Goal: Transaction & Acquisition: Purchase product/service

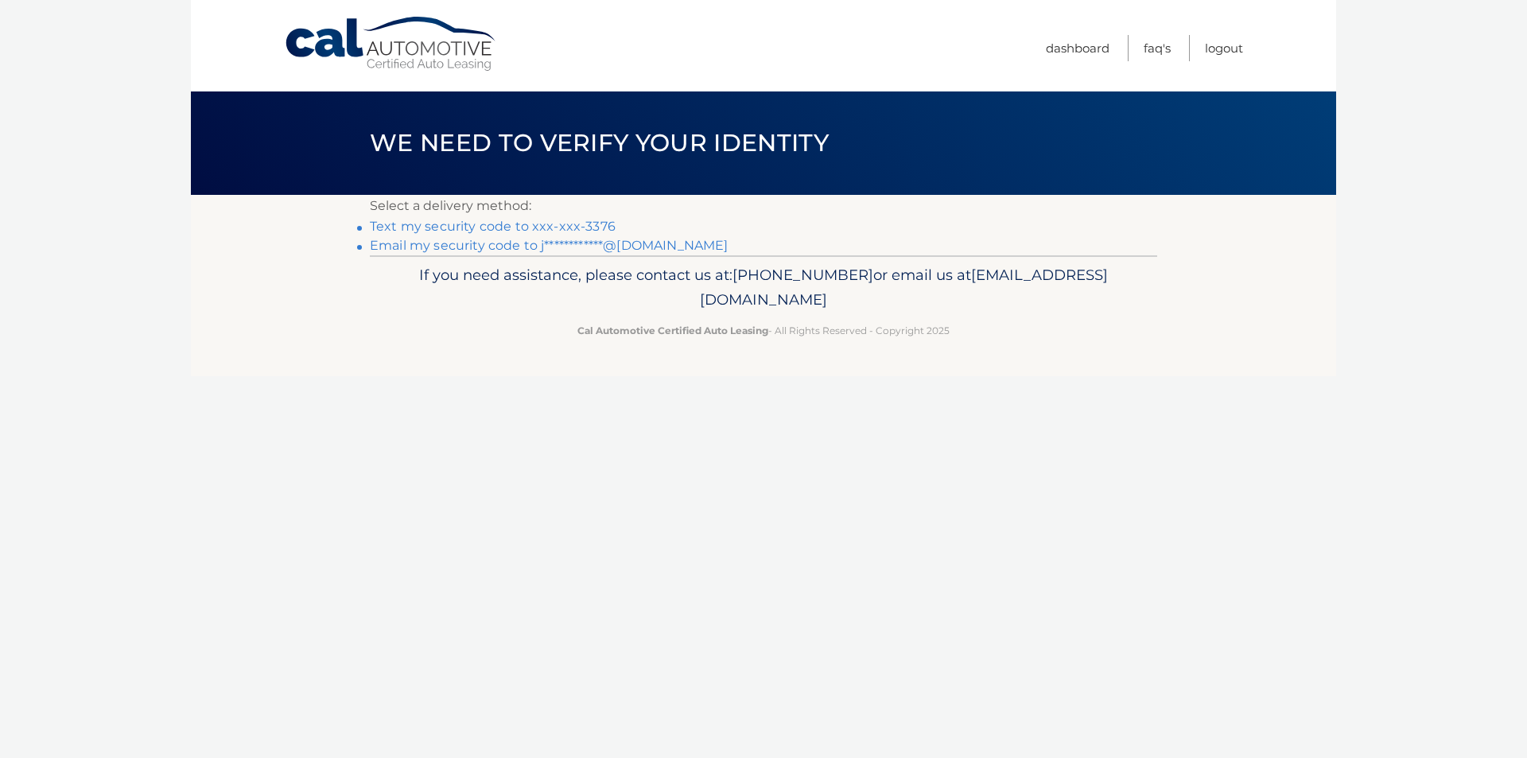
click at [489, 247] on link "**********" at bounding box center [549, 245] width 358 height 15
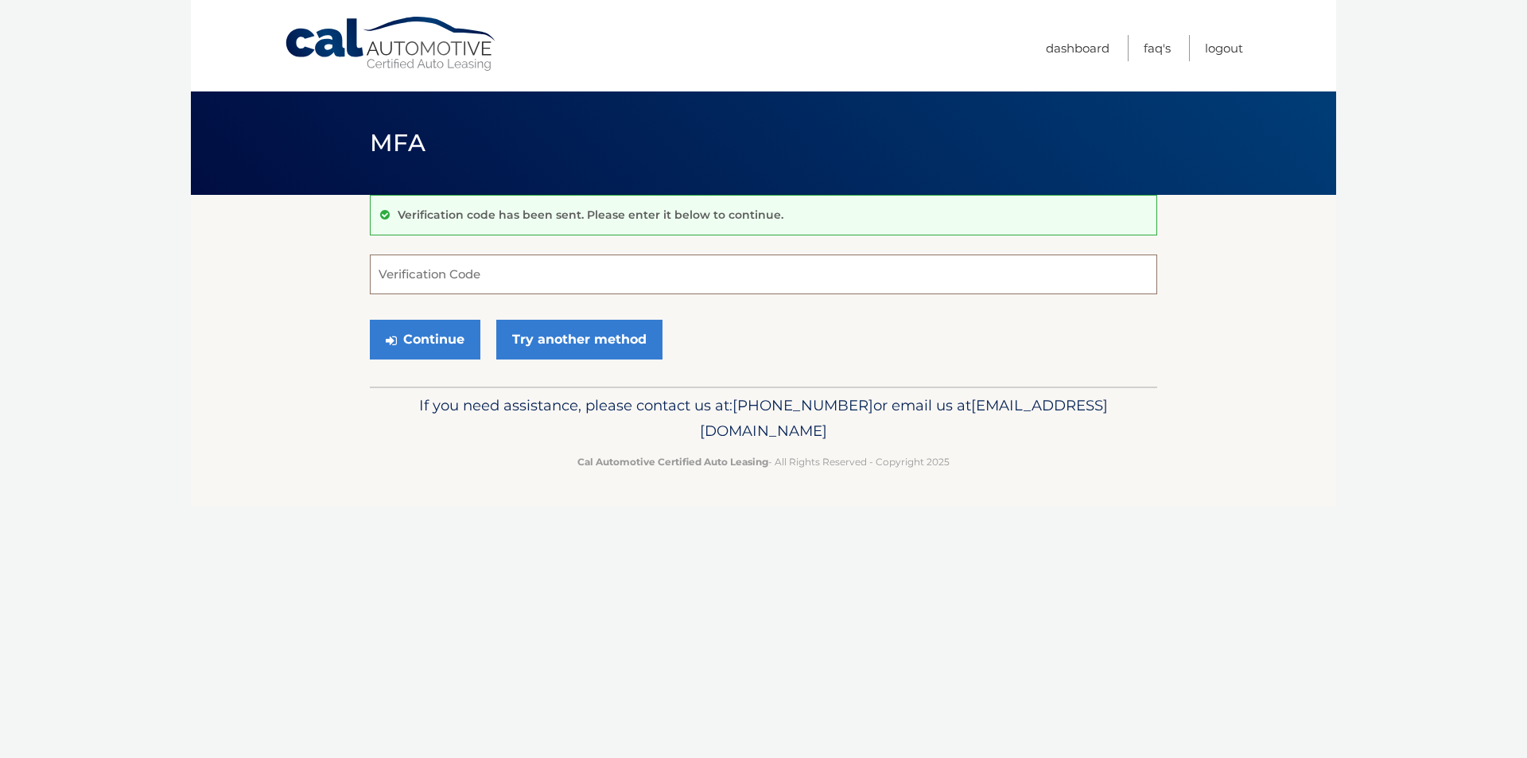
click at [483, 273] on input "Verification Code" at bounding box center [764, 275] width 788 height 40
paste input "068684"
click at [423, 343] on button "Continue" at bounding box center [425, 340] width 111 height 40
click at [464, 278] on input "068684" at bounding box center [764, 275] width 788 height 40
type input "068684"
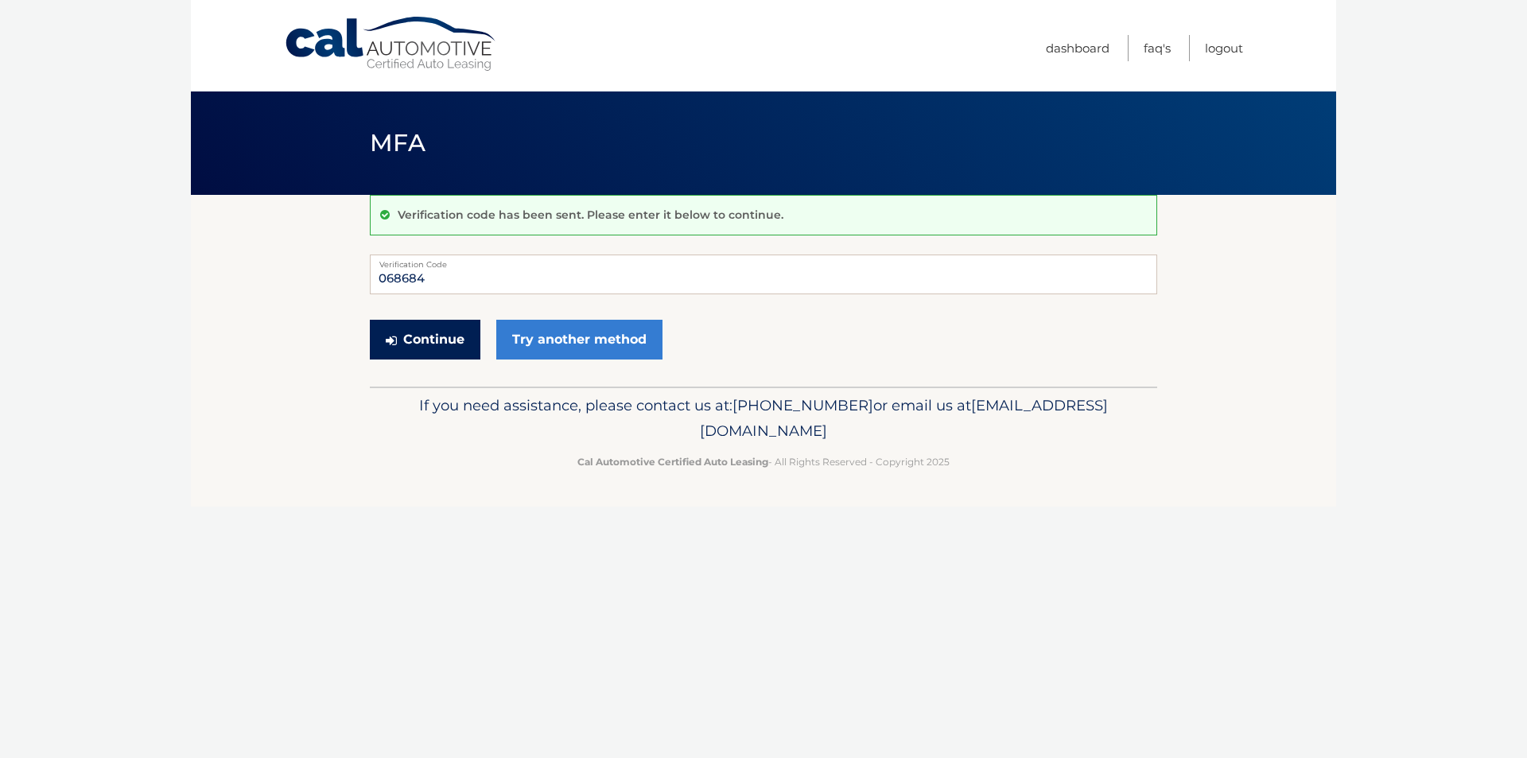
click at [431, 336] on button "Continue" at bounding box center [425, 340] width 111 height 40
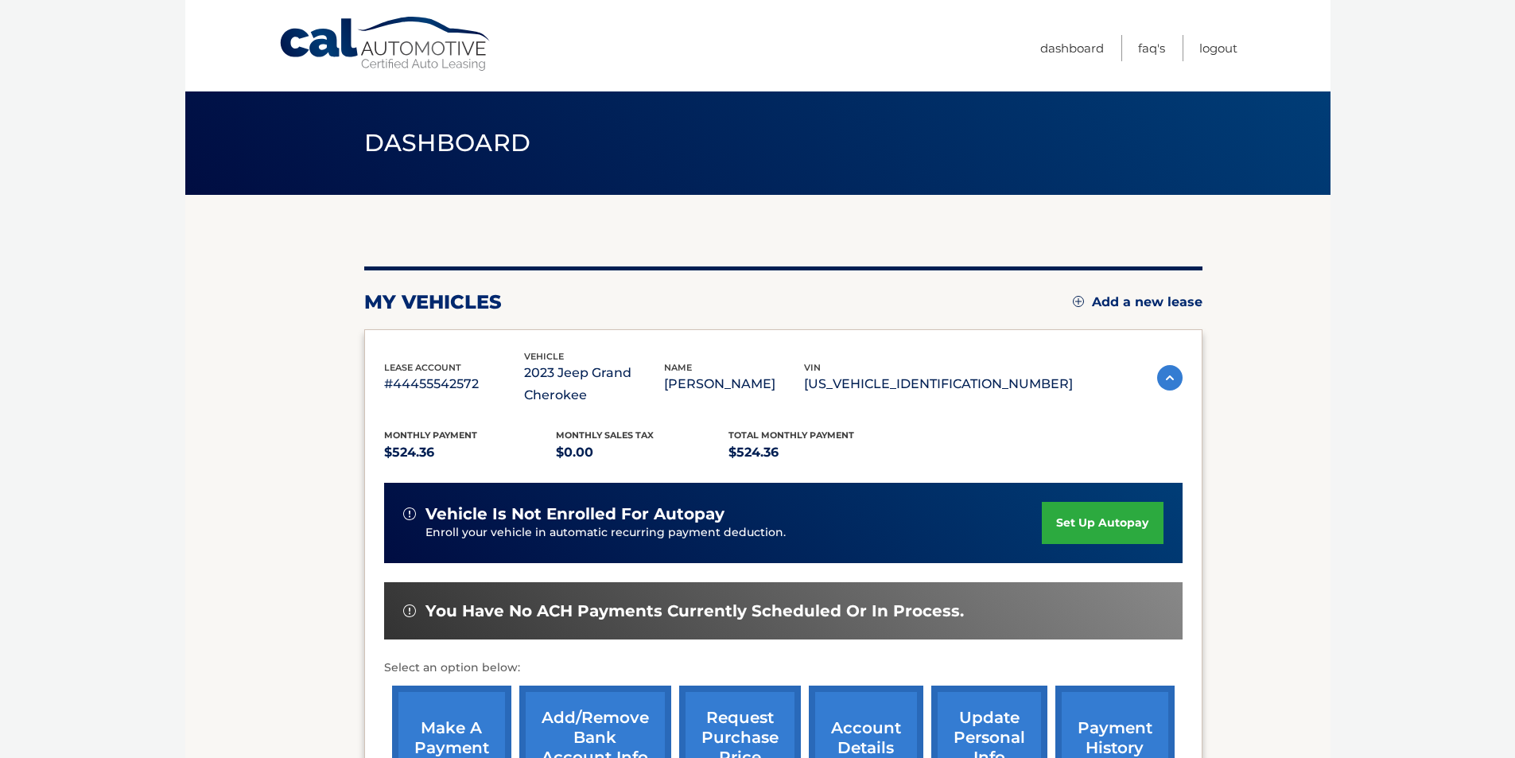
scroll to position [133, 0]
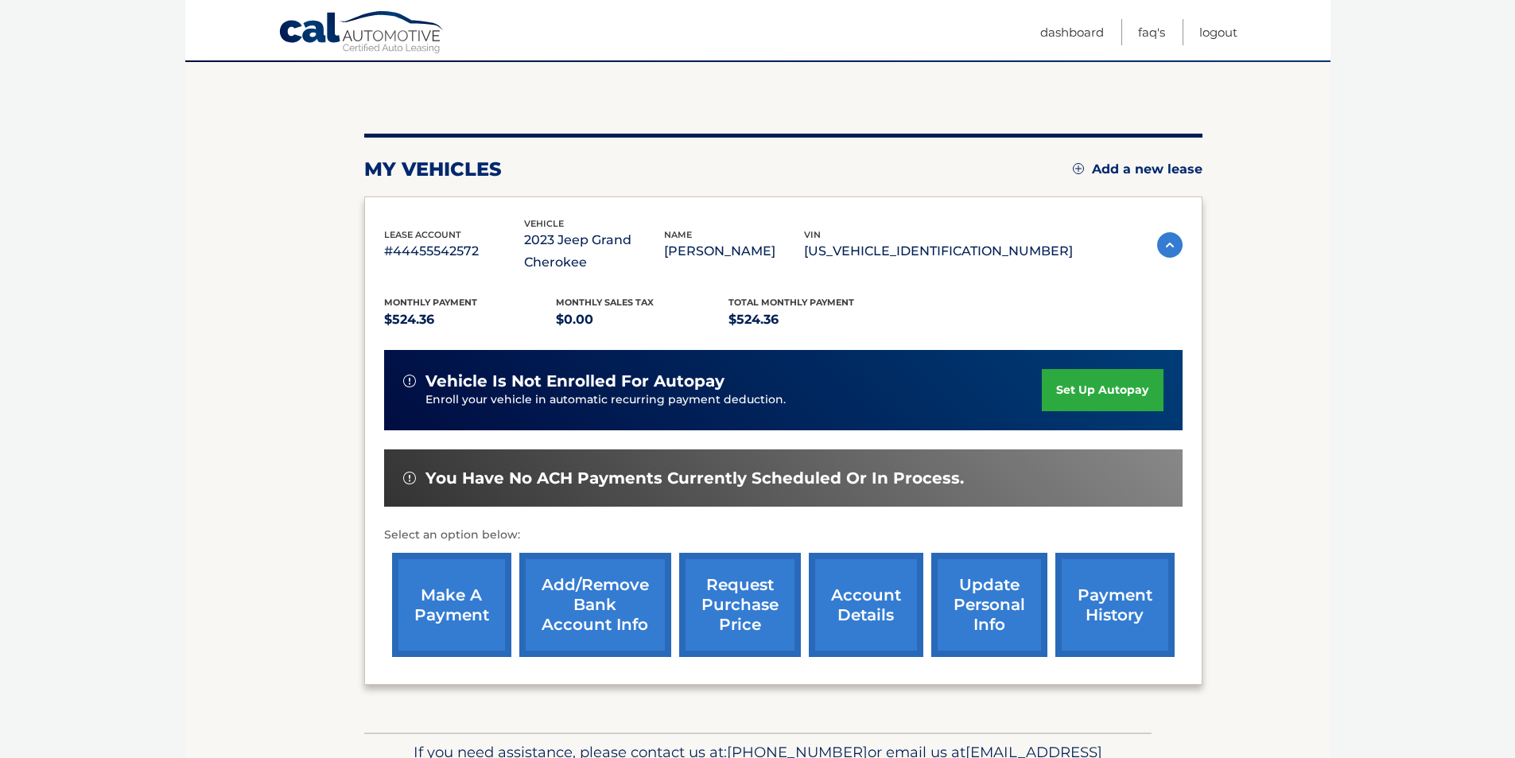
click at [466, 603] on link "make a payment" at bounding box center [451, 605] width 119 height 104
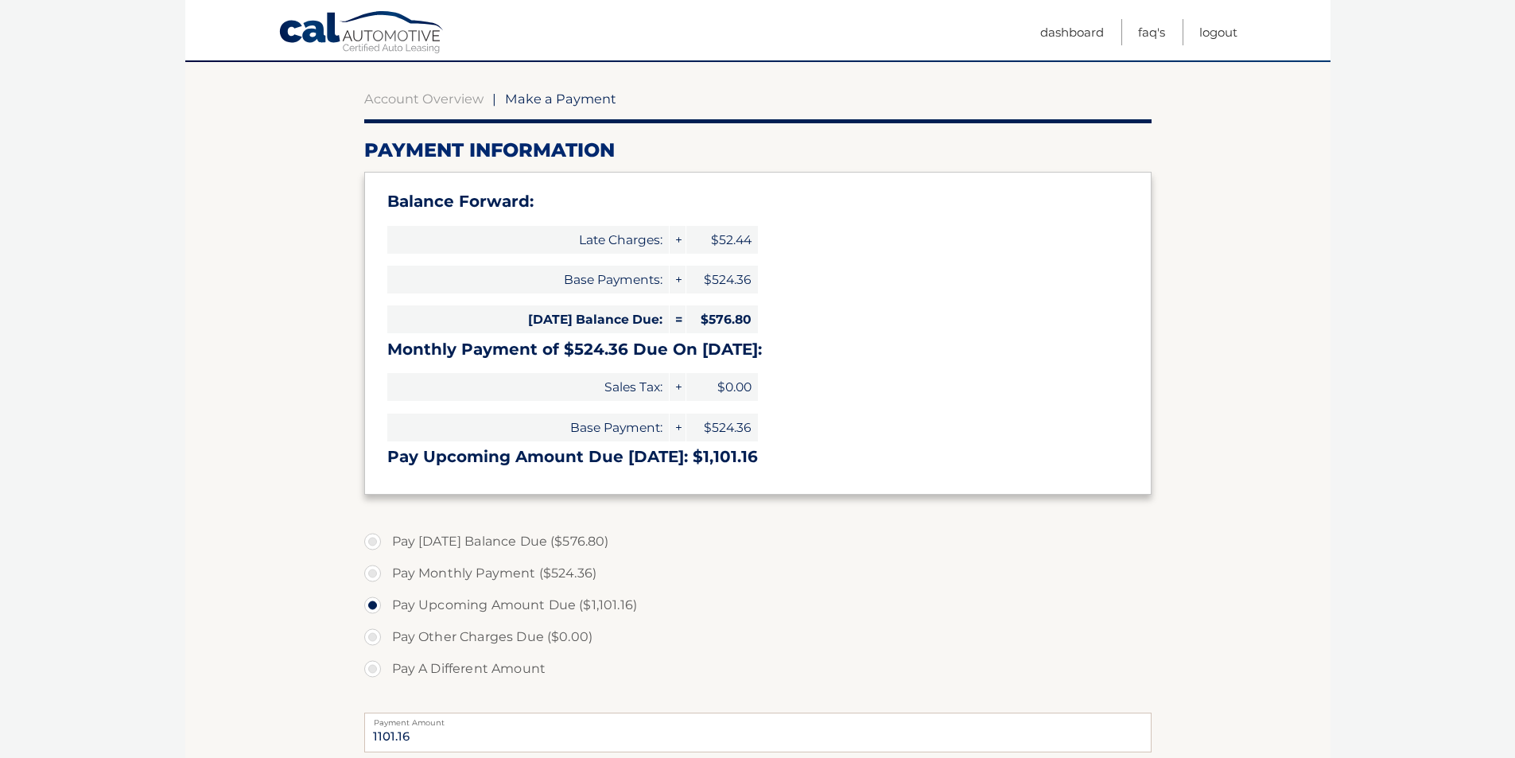
scroll to position [265, 0]
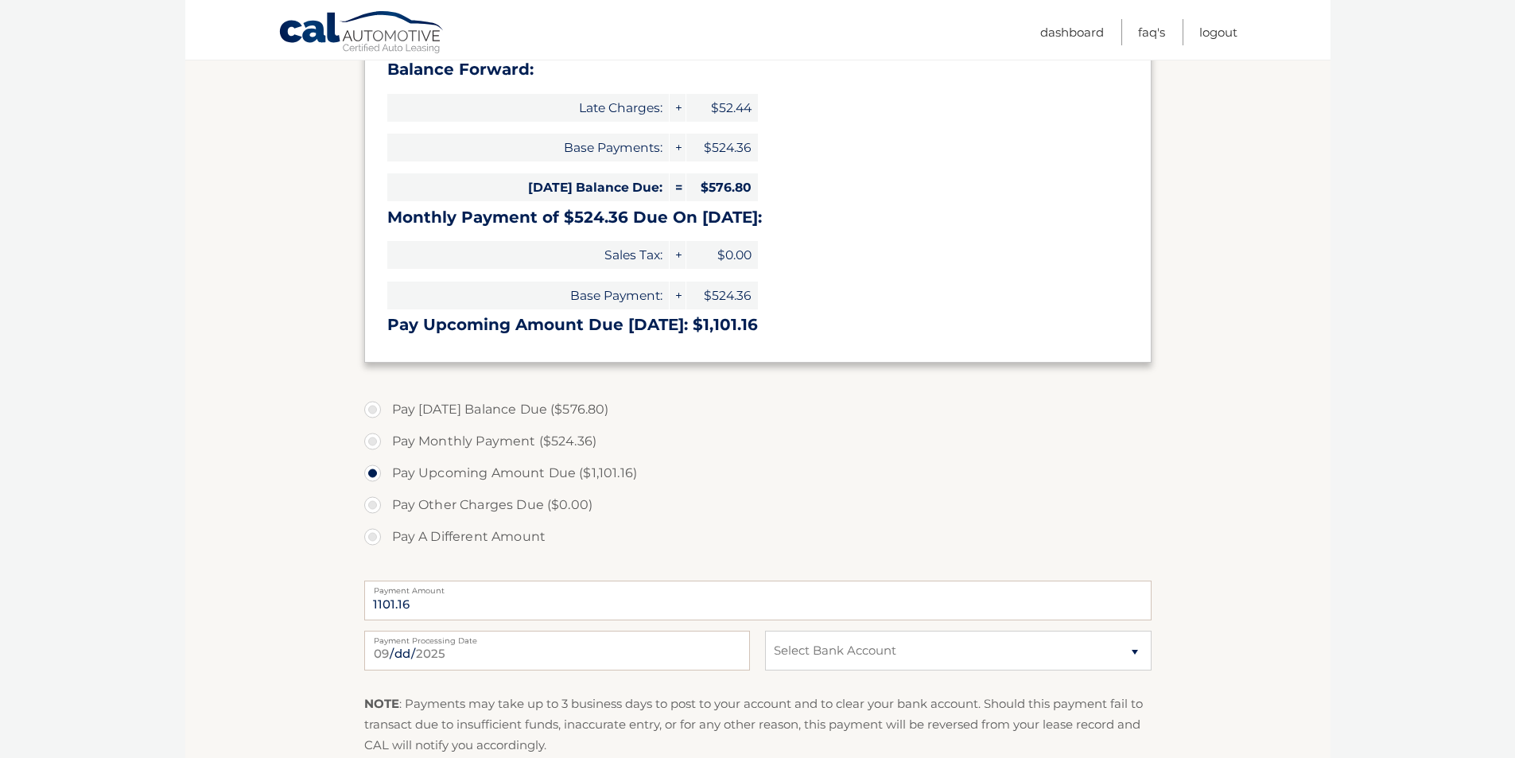
click at [370, 410] on label "Pay [DATE] Balance Due ($576.80)" at bounding box center [758, 410] width 788 height 32
click at [371, 410] on input "Pay [DATE] Balance Due ($576.80)" at bounding box center [379, 406] width 16 height 25
radio input "true"
type input "576.80"
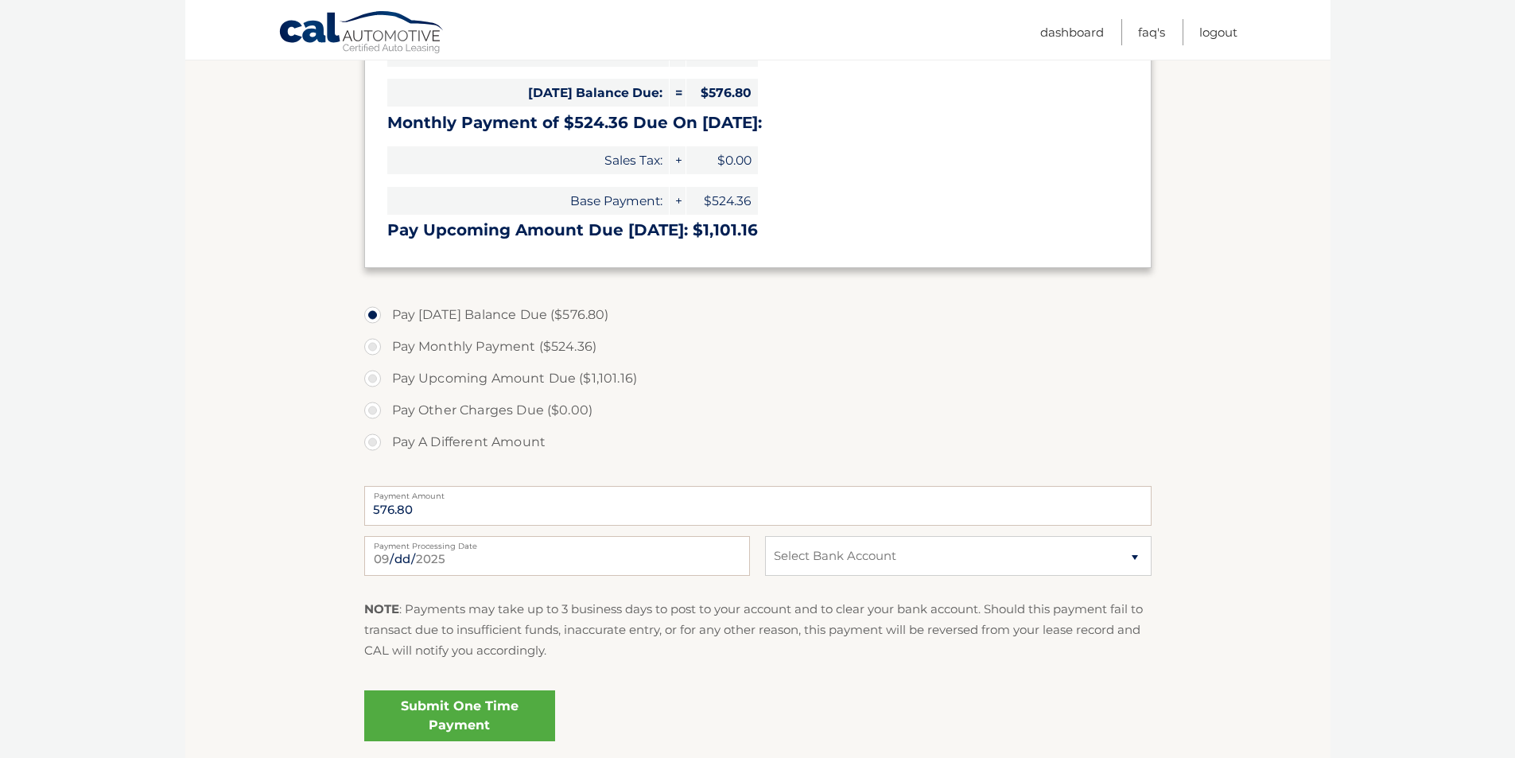
scroll to position [398, 0]
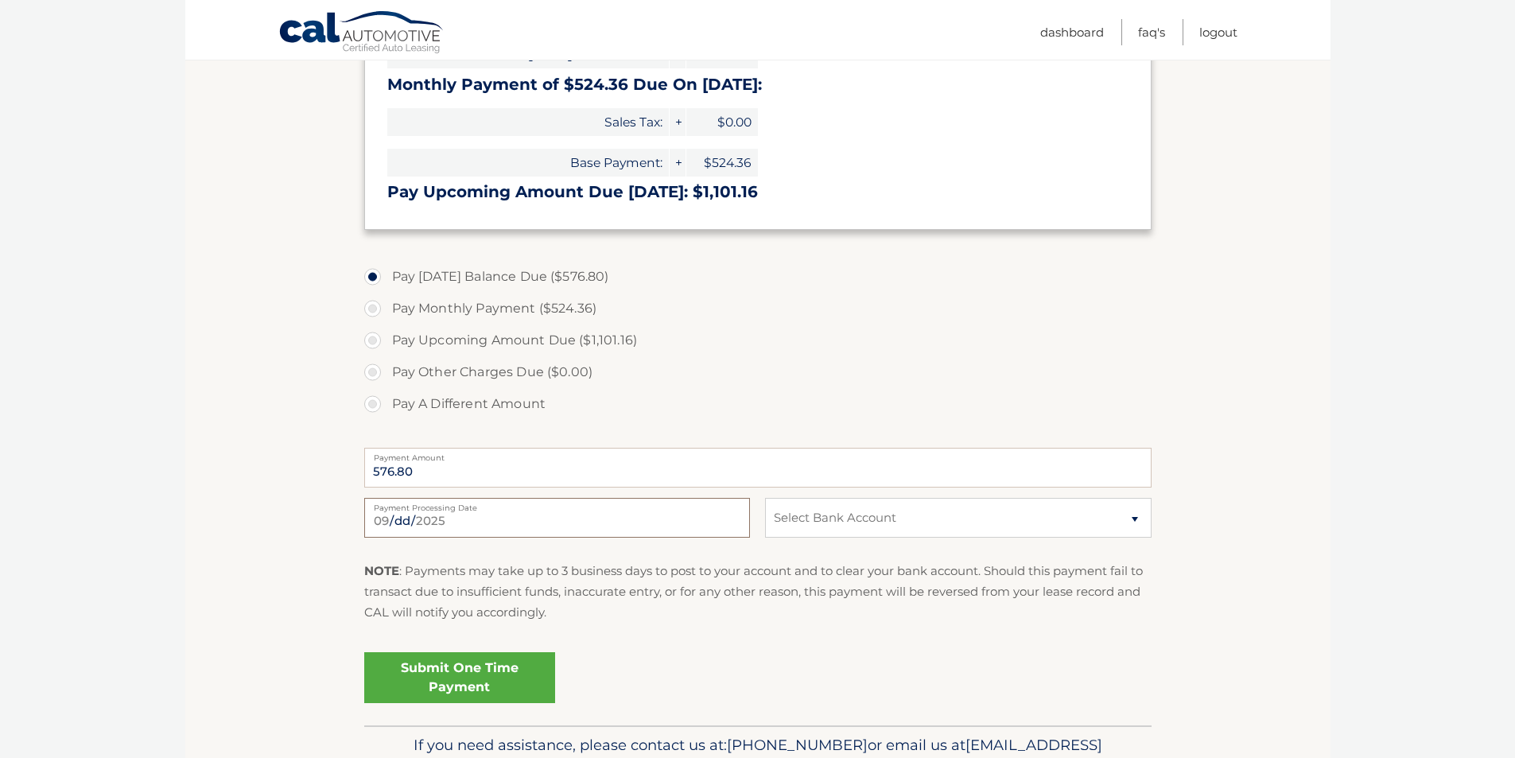
click at [637, 517] on input "[DATE]" at bounding box center [557, 518] width 386 height 40
type input "[DATE]"
click at [733, 388] on label "Pay A Different Amount" at bounding box center [758, 404] width 788 height 32
click at [387, 388] on input "Pay A Different Amount" at bounding box center [379, 400] width 16 height 25
radio input "true"
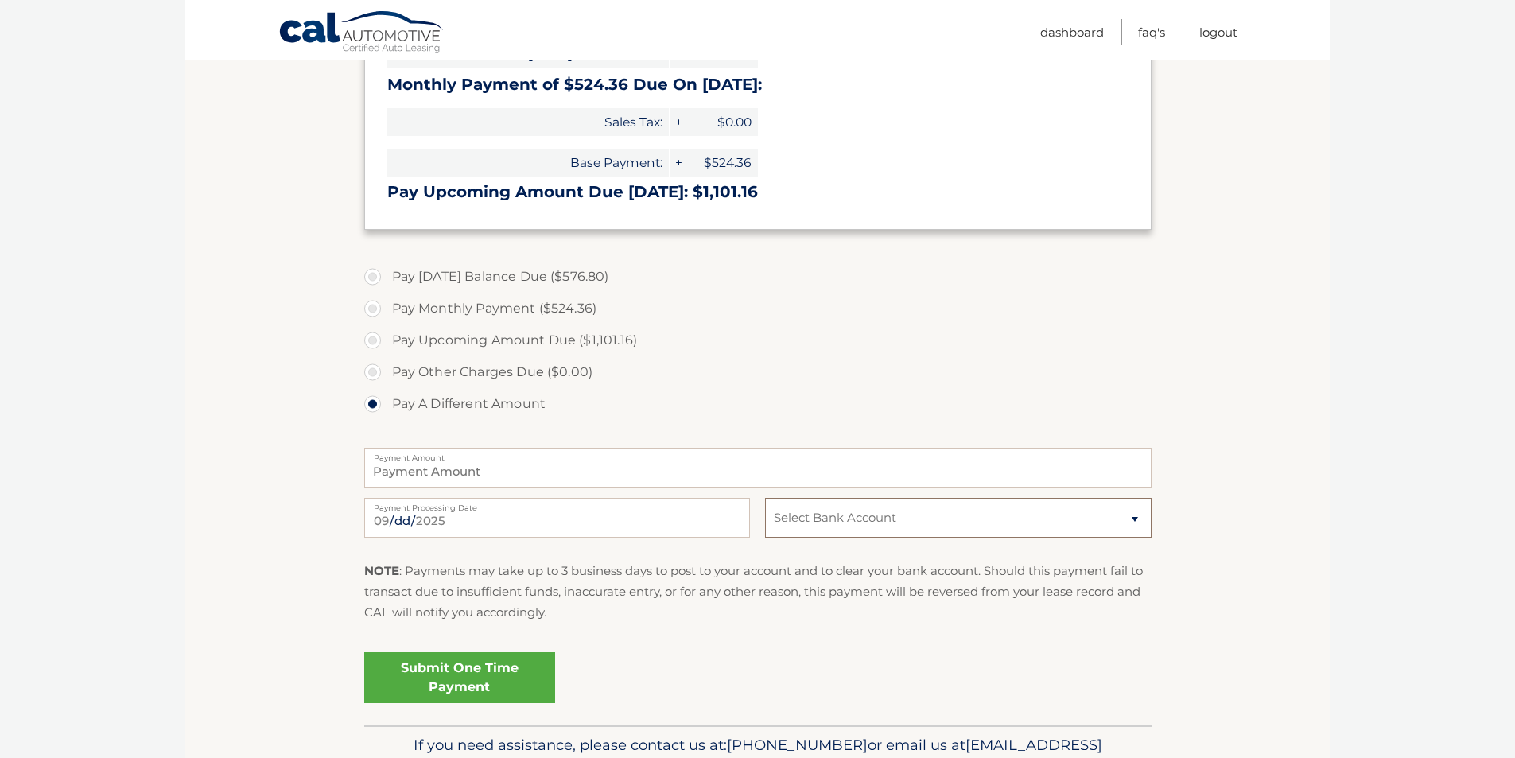
drag, startPoint x: 885, startPoint y: 502, endPoint x: 870, endPoint y: 521, distance: 23.9
click at [885, 502] on select "Select Bank Account Corrections Catpurrccinos MANUFACTURERS &amp; TRADERS TRUST…" at bounding box center [958, 518] width 386 height 40
select select "N2QzNzI0NjYtNTVjMC00Y2MxLTg2ZjUtZTA1Y2I1OWZjNjBl"
click at [765, 498] on select "Select Bank Account Corrections Catpurrccinos MANUFACTURERS &amp; TRADERS TRUST…" at bounding box center [958, 518] width 386 height 40
click at [844, 641] on fieldset "Pay [DATE] Balance Due ($576.80) Pay Monthly Payment ($524.36) Pay Upcoming Amo…" at bounding box center [758, 490] width 788 height 470
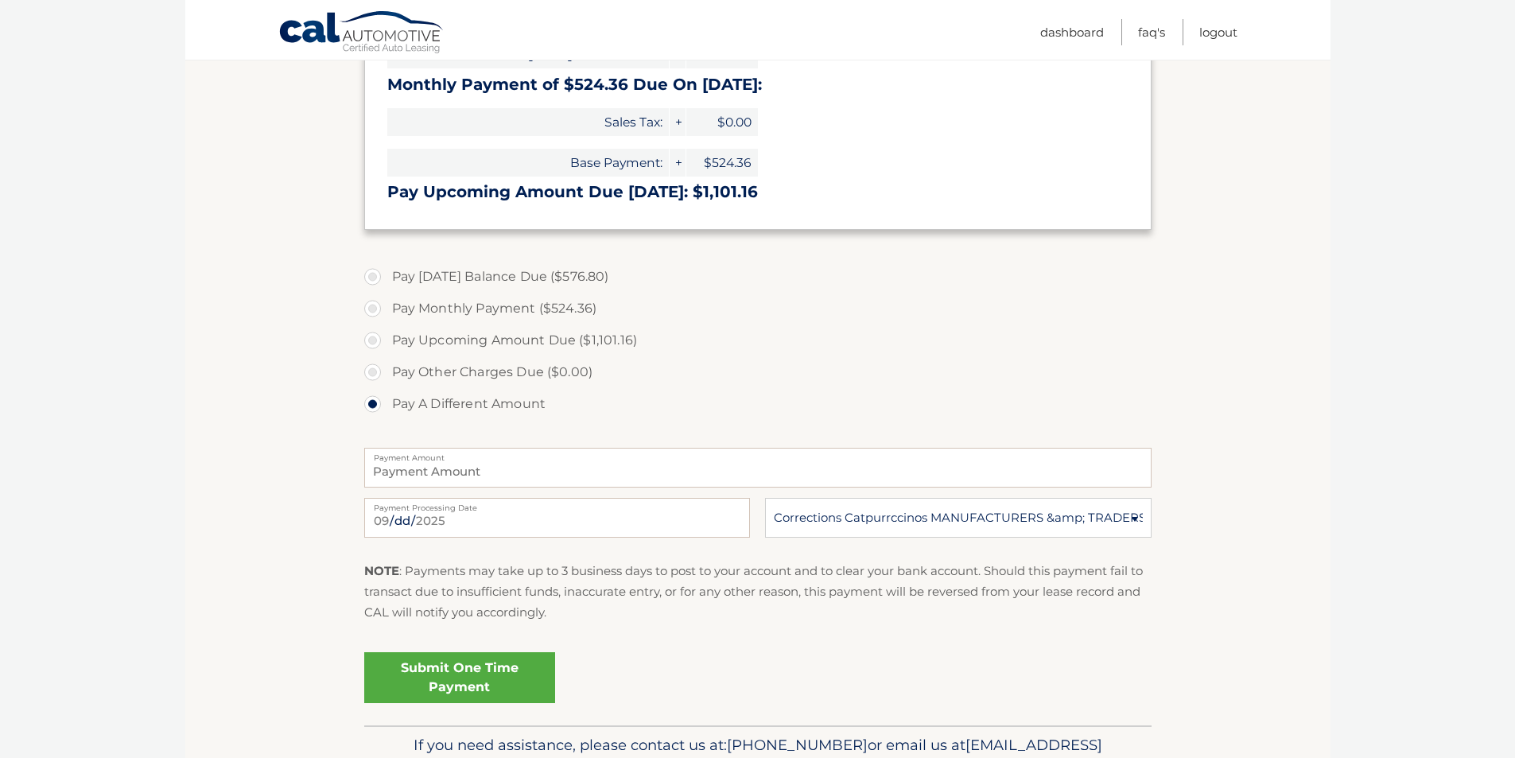
click at [470, 672] on link "Submit One Time Payment" at bounding box center [459, 677] width 191 height 51
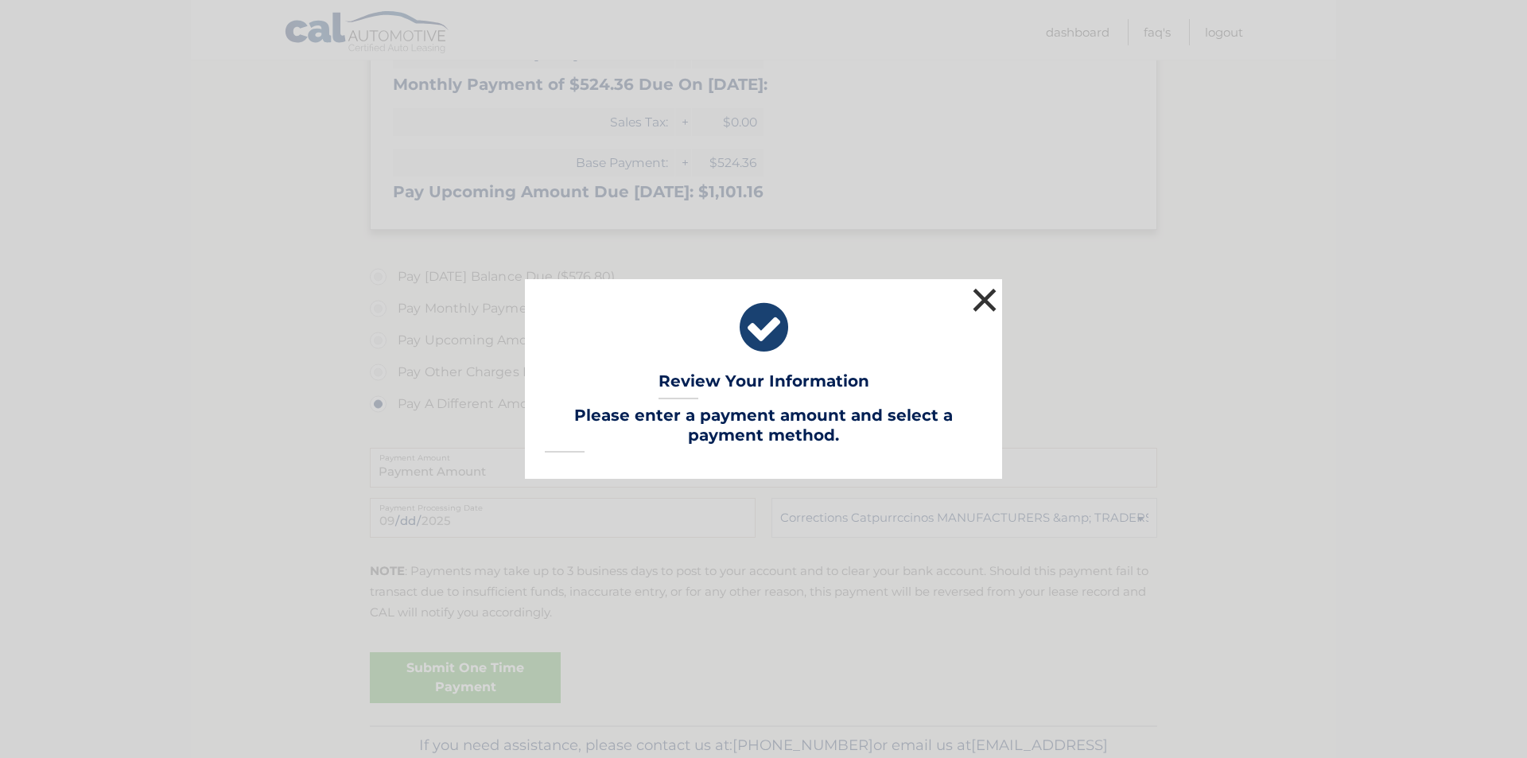
click at [986, 292] on button "×" at bounding box center [985, 300] width 32 height 32
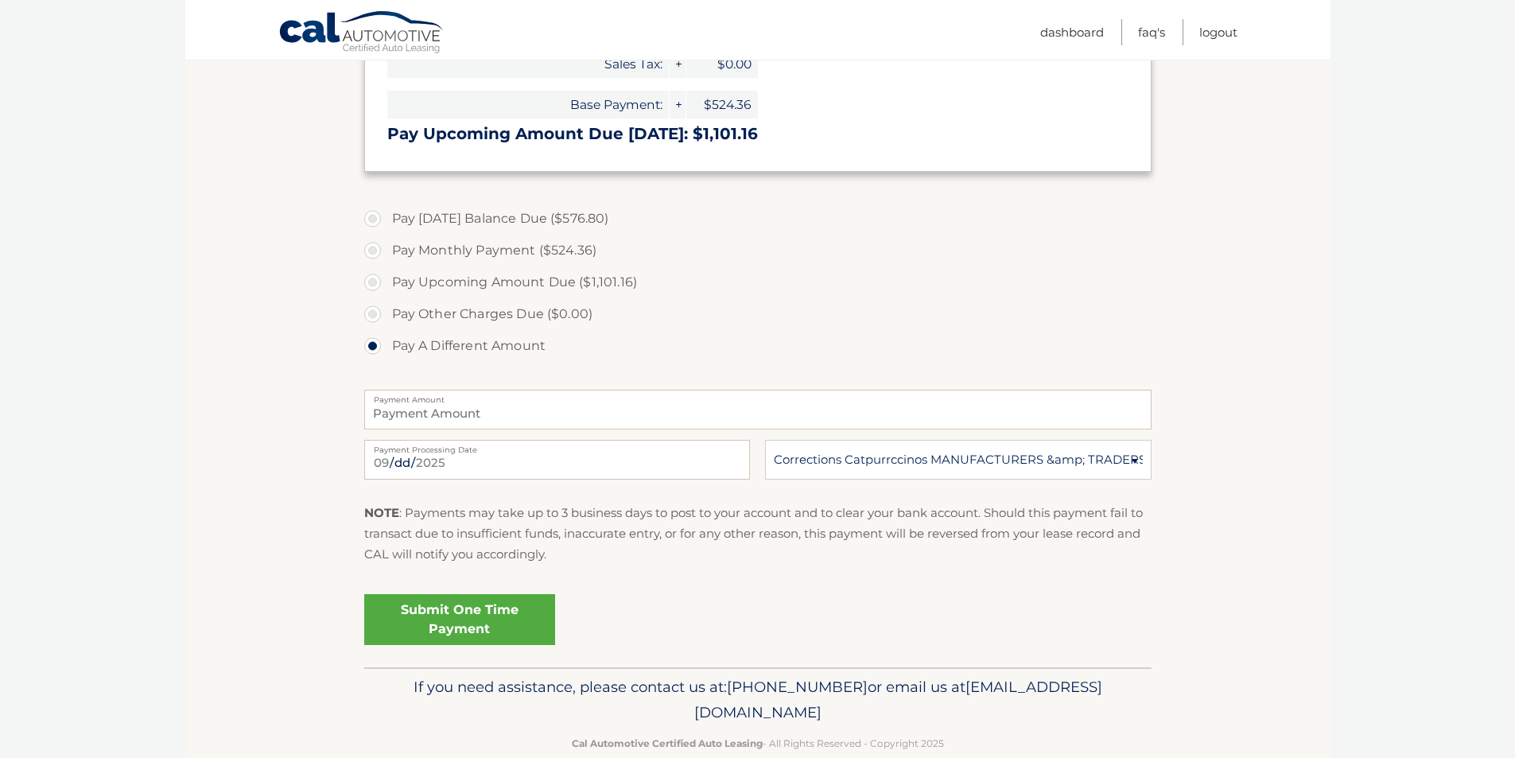
scroll to position [486, 0]
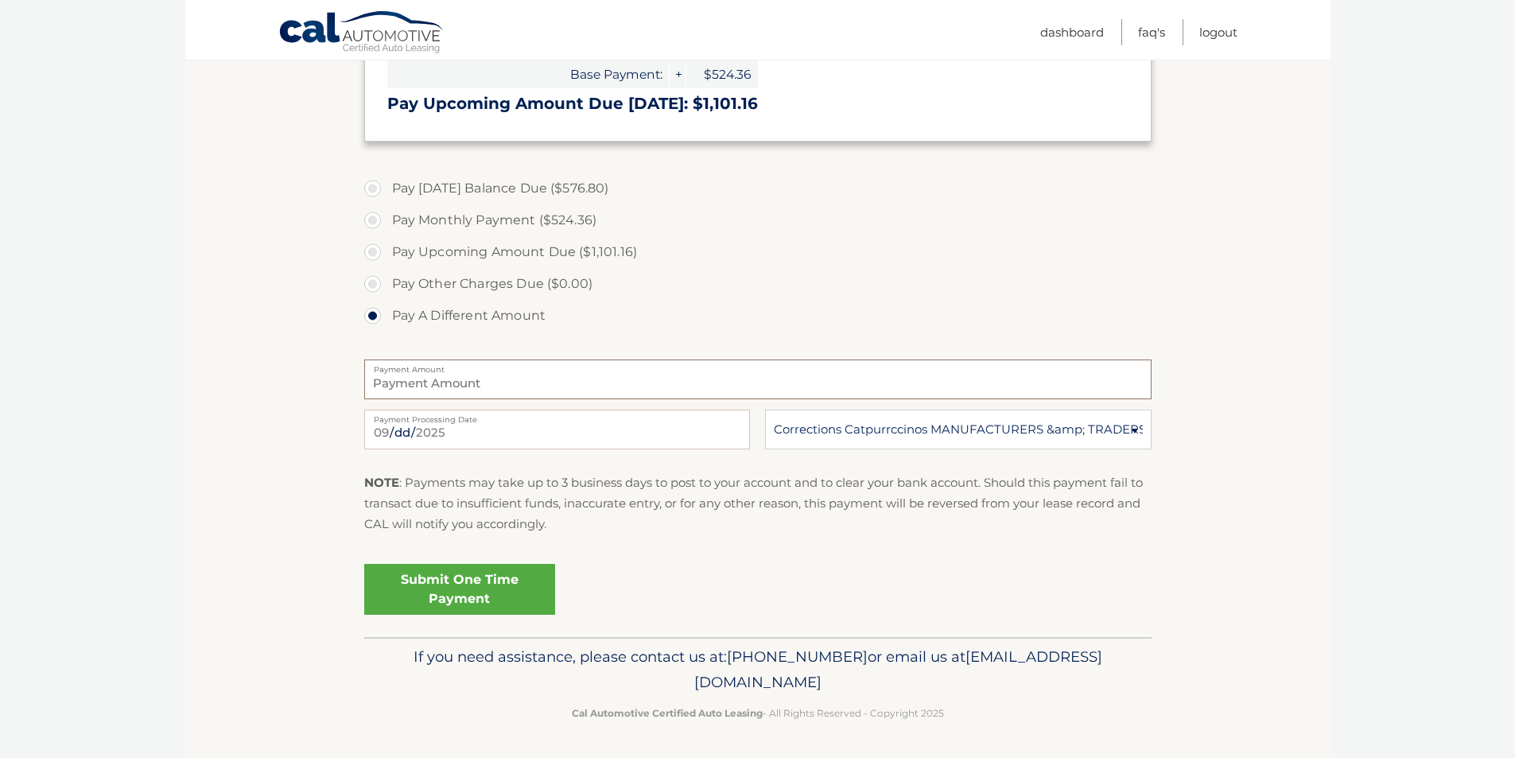
click at [525, 384] on input "Payment Amount" at bounding box center [758, 380] width 788 height 40
click at [596, 361] on label "Payment Amount" at bounding box center [758, 366] width 788 height 13
click at [596, 361] on input "Payment Amount" at bounding box center [758, 380] width 788 height 40
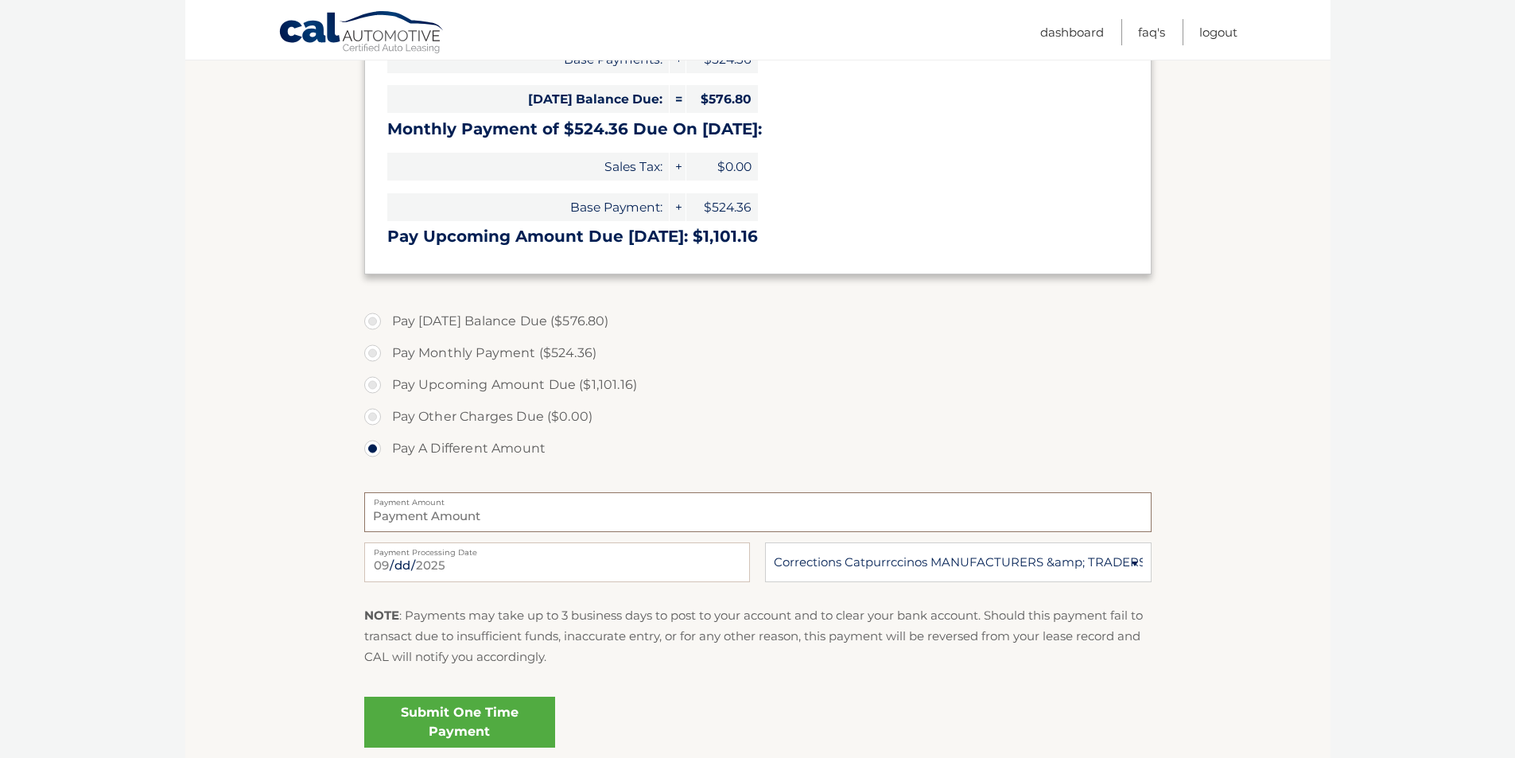
scroll to position [221, 0]
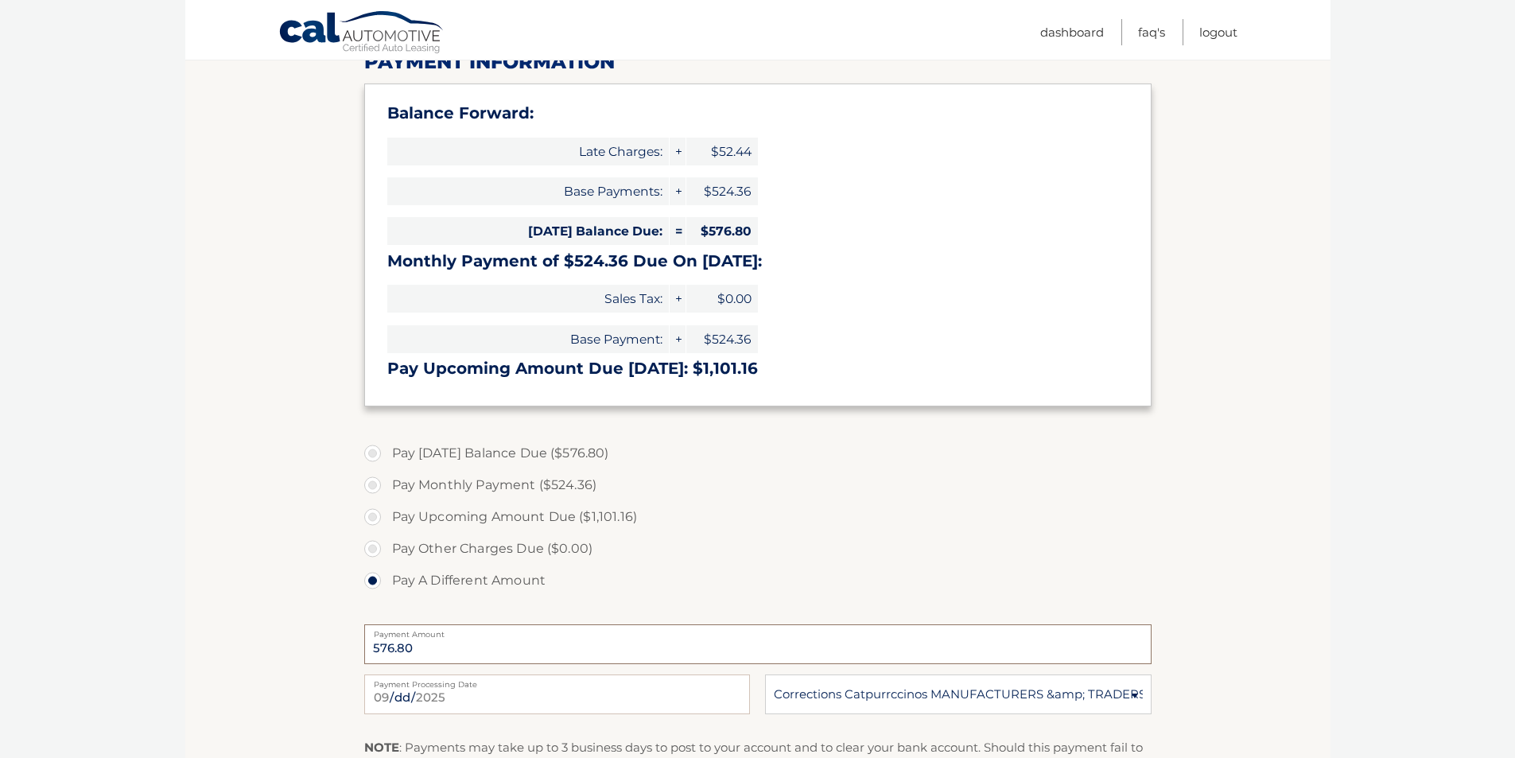
type input "576.80"
click at [251, 653] on section "Account Overview | Make a Payment Payment Information Balance Forward: Late Cha…" at bounding box center [758, 438] width 1146 height 928
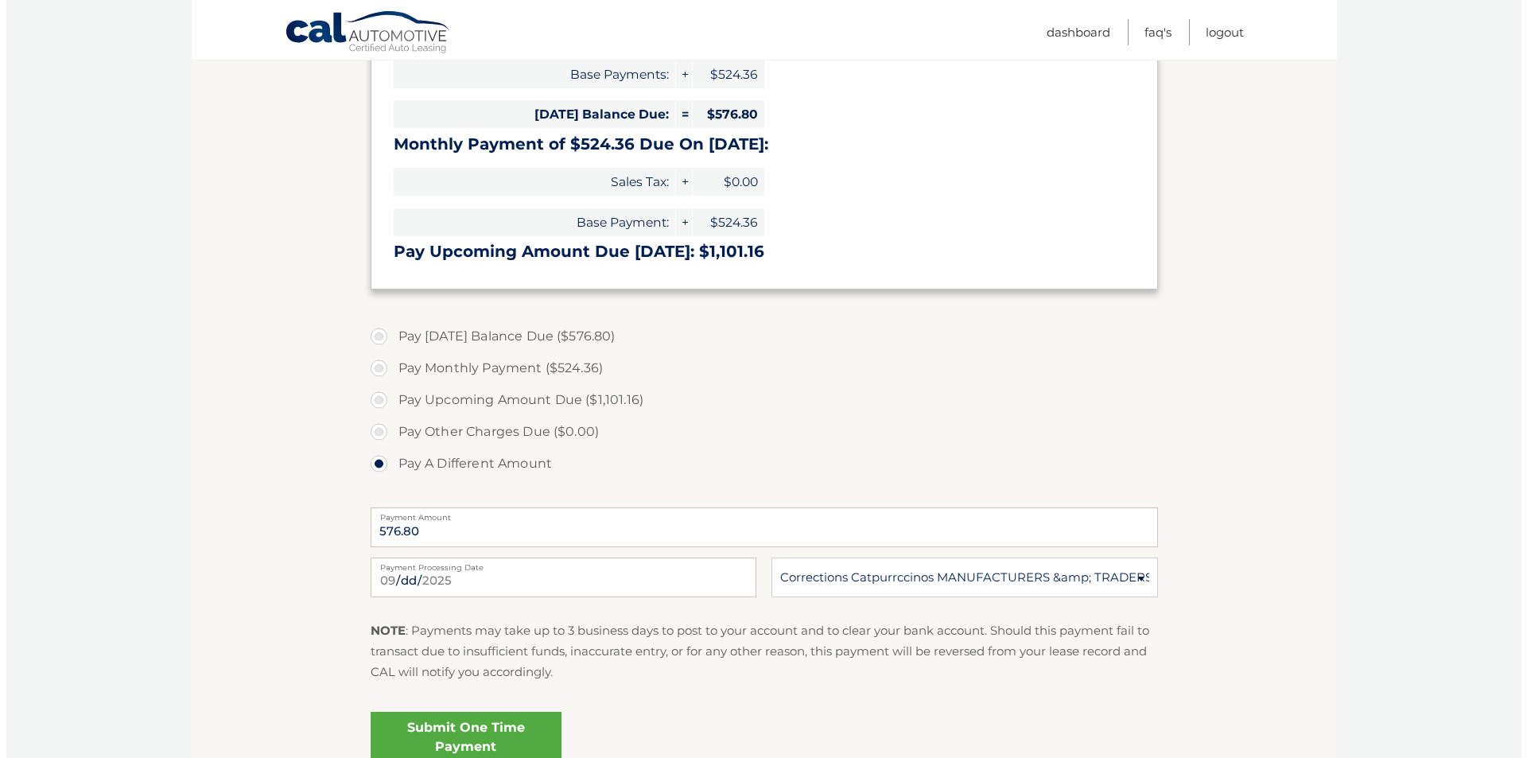
scroll to position [486, 0]
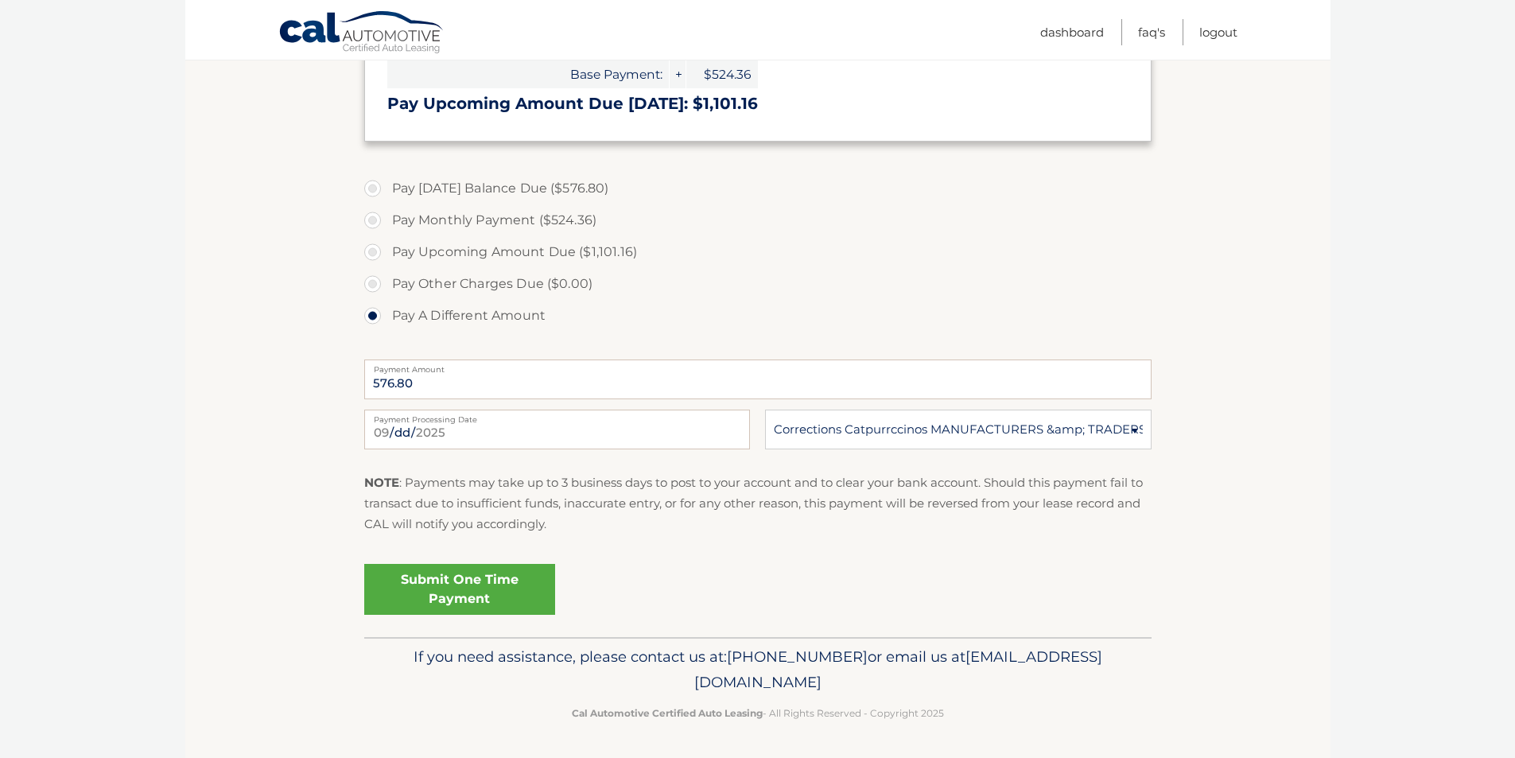
click at [467, 585] on link "Submit One Time Payment" at bounding box center [459, 589] width 191 height 51
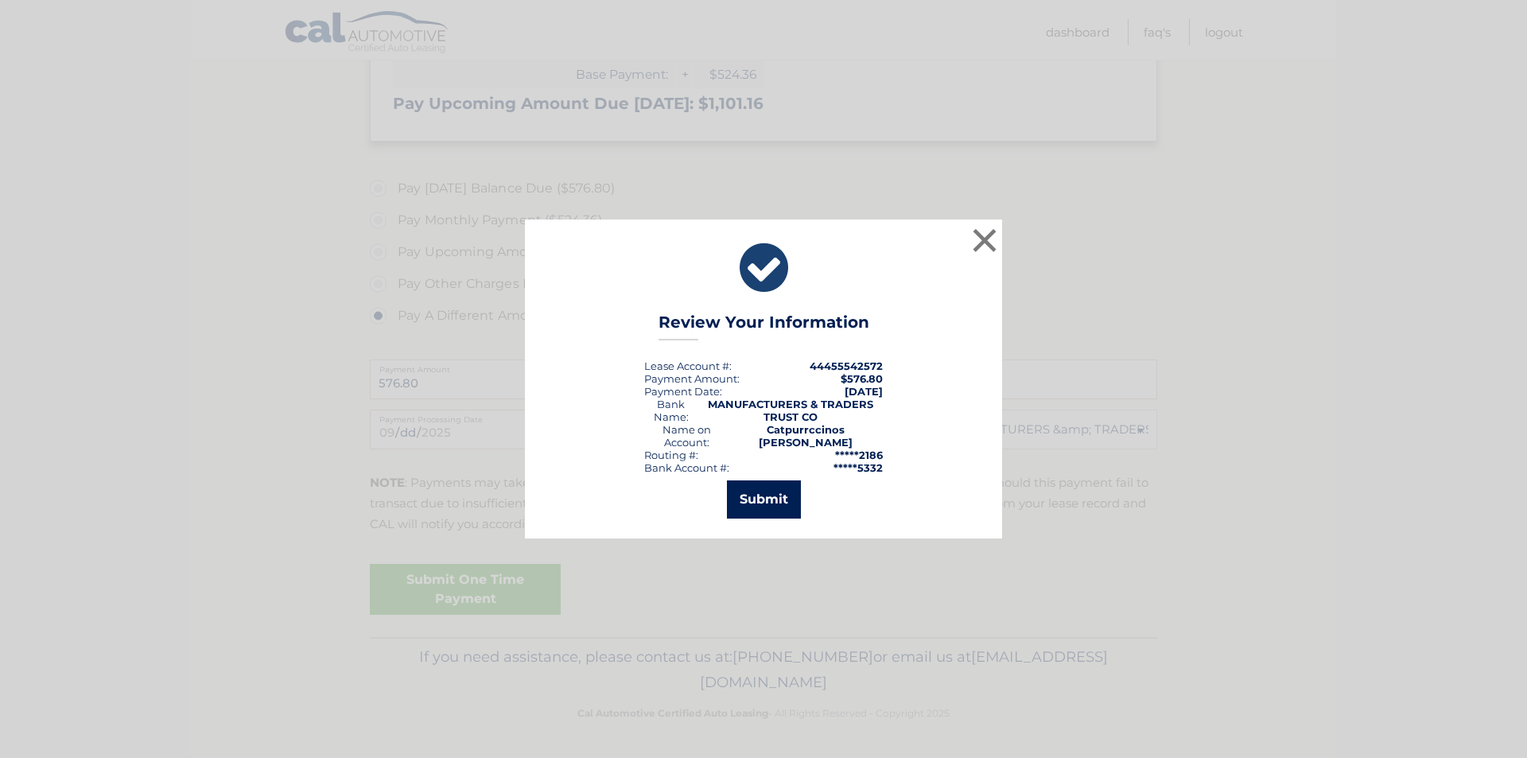
click at [763, 497] on button "Submit" at bounding box center [764, 499] width 74 height 38
